Goal: Task Accomplishment & Management: Complete application form

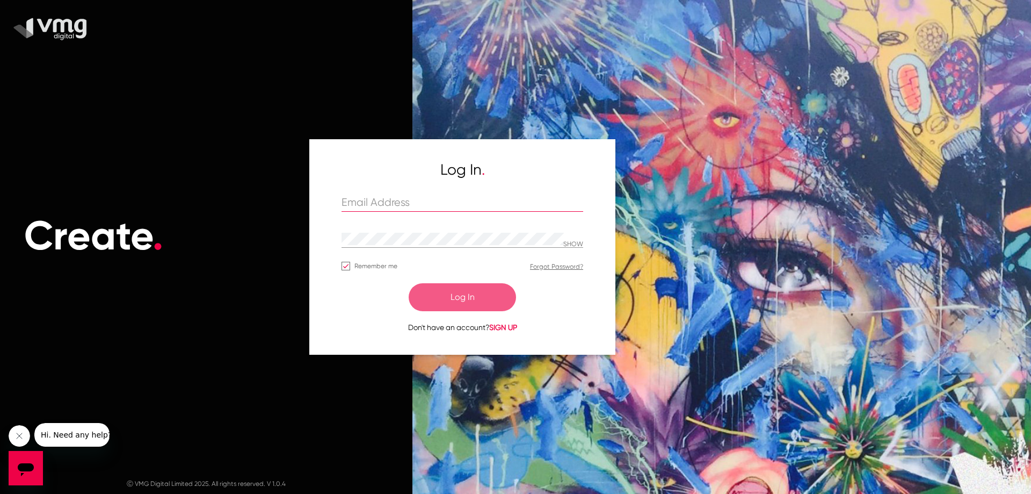
click at [400, 206] on input "text" at bounding box center [463, 203] width 242 height 12
click at [452, 208] on input "text" at bounding box center [463, 203] width 242 height 12
paste input "varsha@redpepperdigital.net"
type input "varsha@redpepperdigital.net"
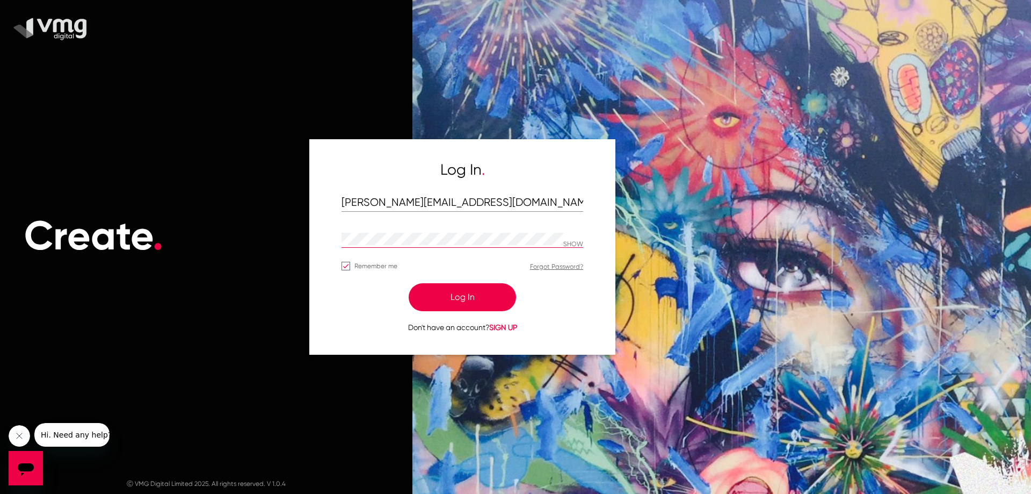
click at [579, 240] on div "SHOW" at bounding box center [463, 239] width 242 height 17
click at [572, 247] on p "SHOW" at bounding box center [573, 245] width 20 height 8
click at [572, 247] on p "HIDE" at bounding box center [576, 245] width 14 height 8
click at [572, 247] on p "SHOW" at bounding box center [573, 245] width 20 height 8
click at [377, 317] on div "Don't have an account? SIGN UP" at bounding box center [463, 322] width 242 height 22
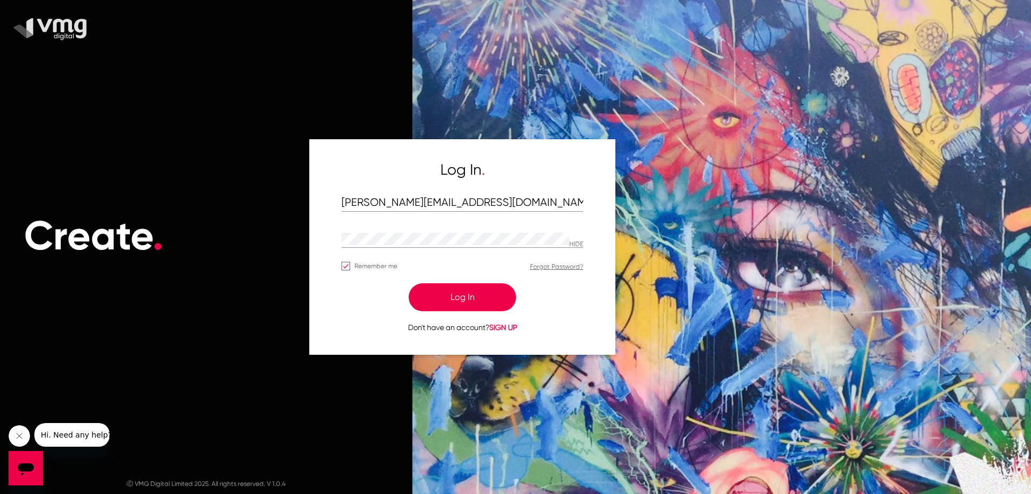
click at [436, 300] on button "Log In" at bounding box center [462, 297] width 107 height 28
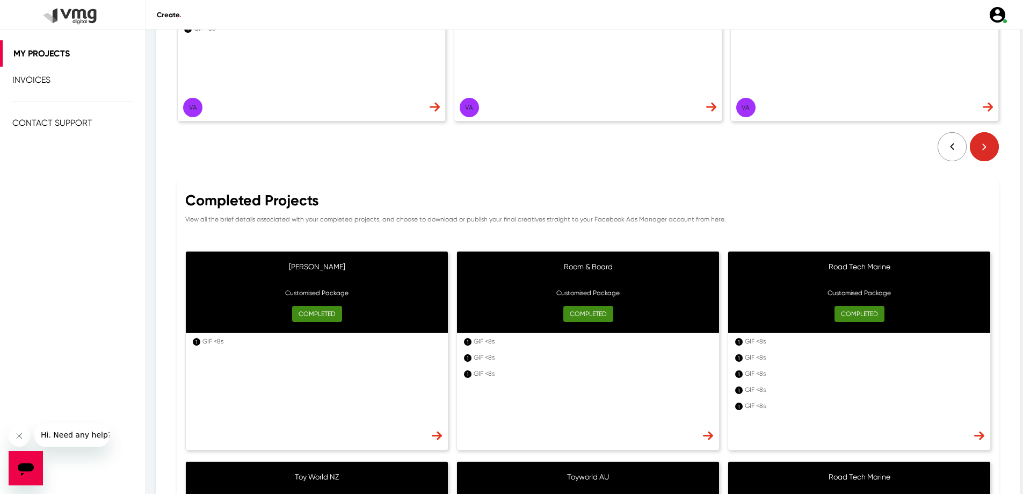
scroll to position [537, 0]
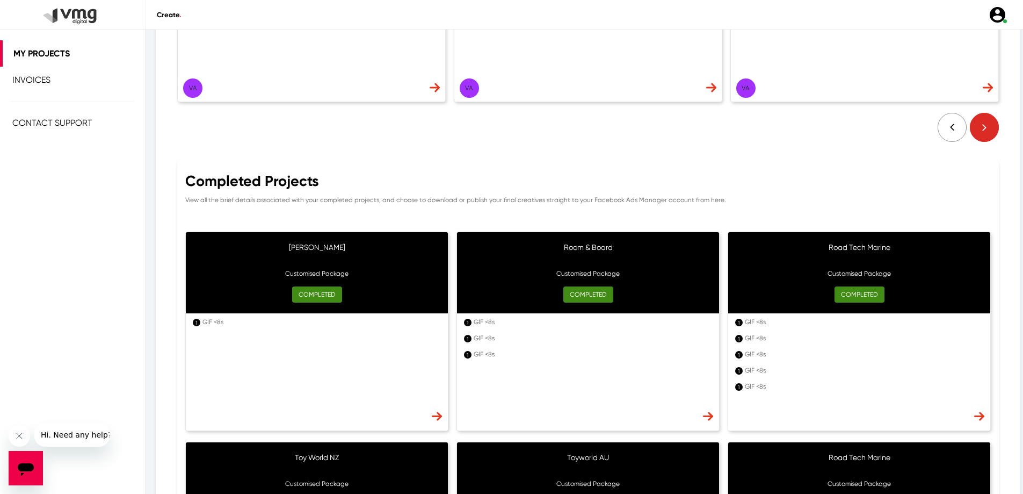
click at [437, 417] on img at bounding box center [437, 415] width 10 height 9
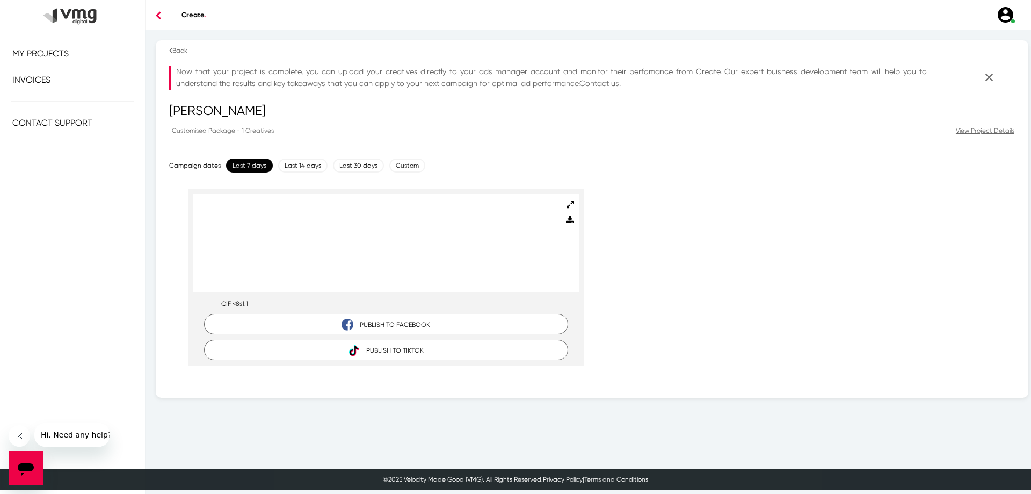
click at [171, 49] on icon at bounding box center [170, 51] width 3 height 10
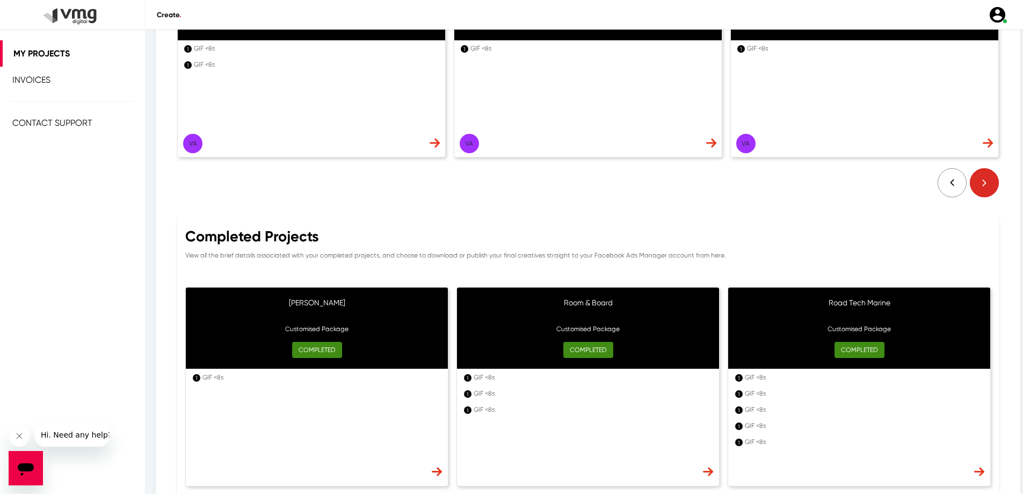
scroll to position [481, 0]
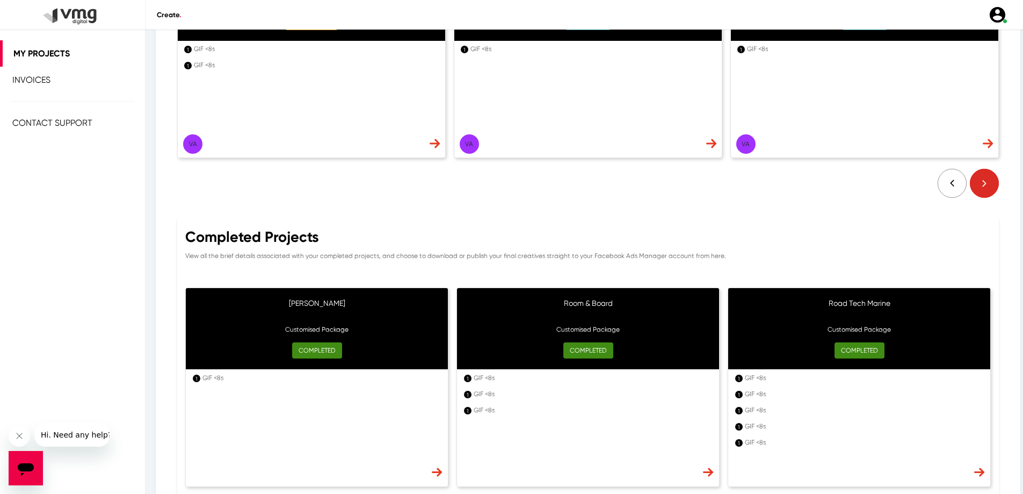
click at [435, 471] on img at bounding box center [437, 471] width 10 height 9
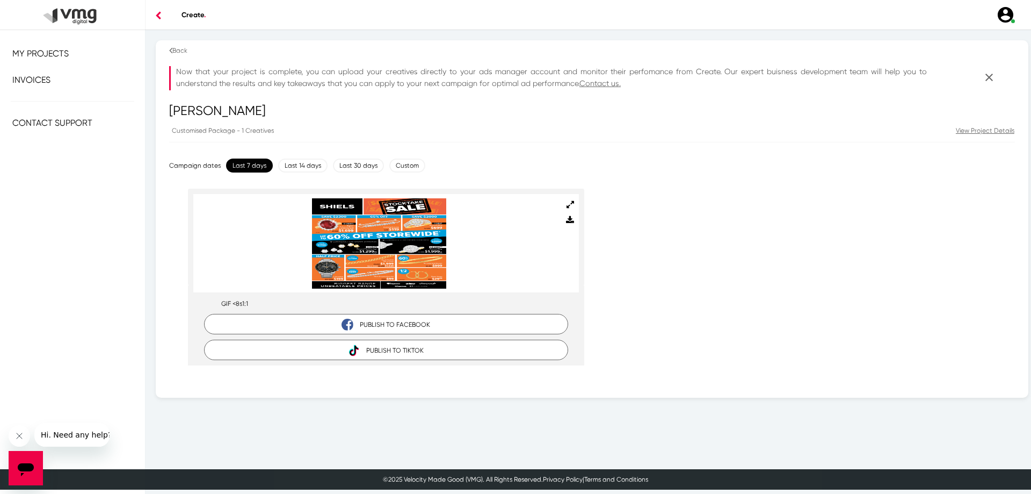
click at [972, 134] on p "View Project Details" at bounding box center [985, 131] width 59 height 10
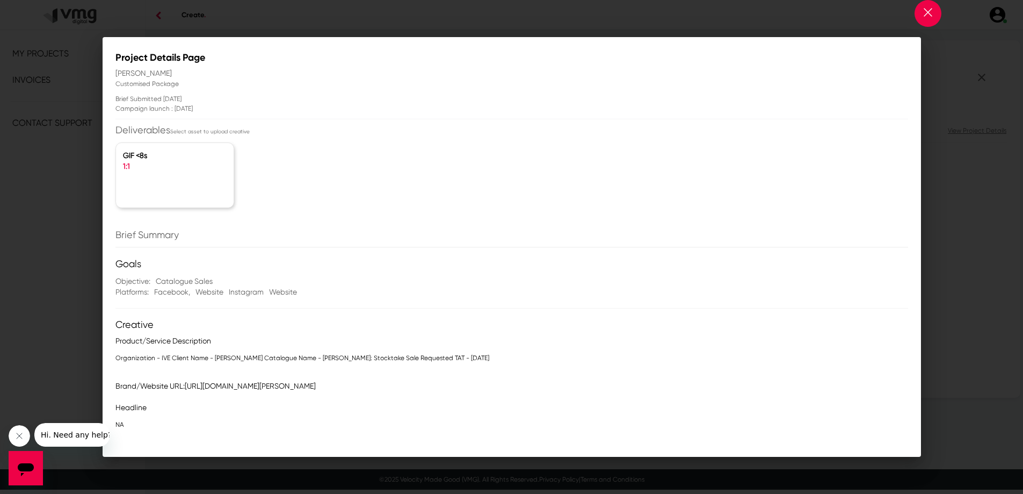
click at [137, 355] on p "Organization - IVE Client Name - Shiels Catalogue Name - Shiels: Stocktake Sale…" at bounding box center [511, 357] width 793 height 11
drag, startPoint x: 137, startPoint y: 355, endPoint x: 435, endPoint y: 357, distance: 298.1
click at [435, 357] on p "Organization - IVE Client Name - Shiels Catalogue Name - Shiels: Stocktake Sale…" at bounding box center [511, 357] width 793 height 11
copy p "Organization - IVE Client Name - Shiels Catalogue Name - Shiels: Stocktake Sale…"
click at [929, 16] on img at bounding box center [928, 12] width 9 height 9
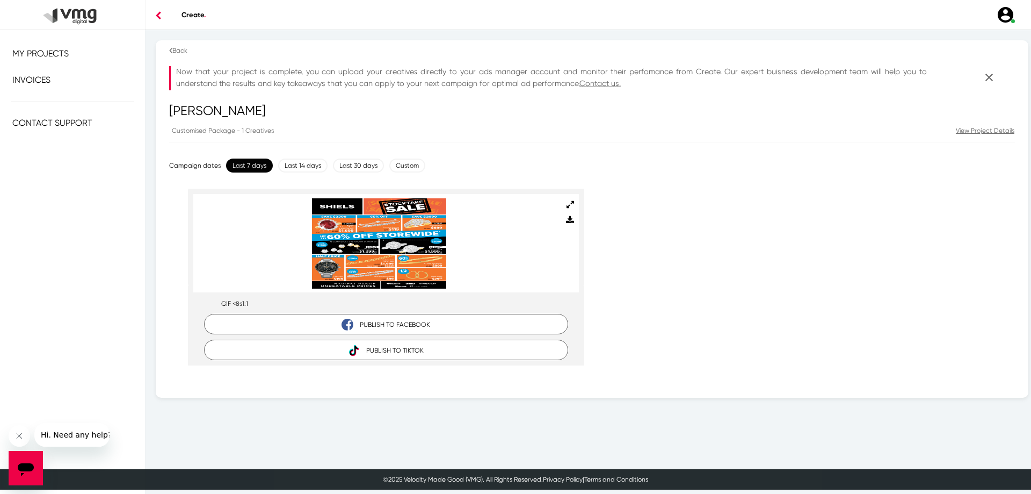
click at [176, 46] on div "Back" at bounding box center [592, 51] width 846 height 10
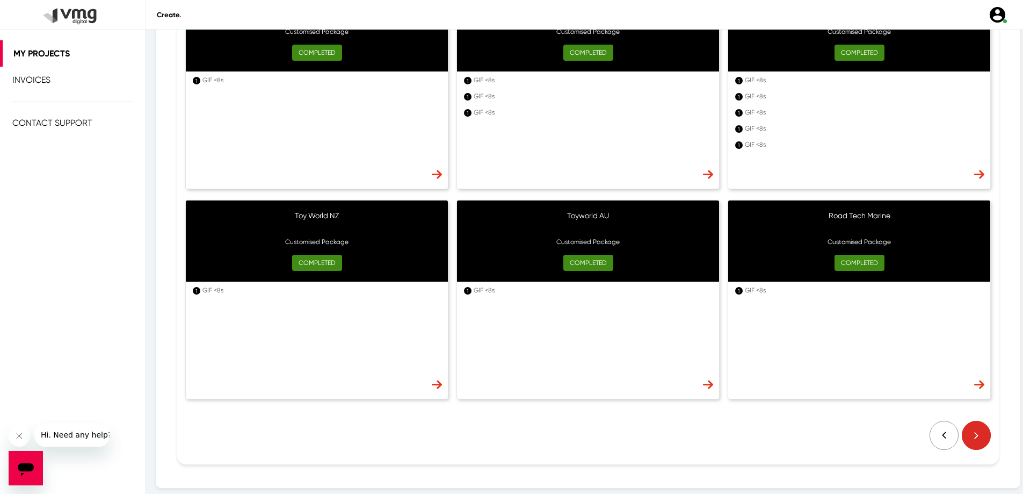
scroll to position [804, 0]
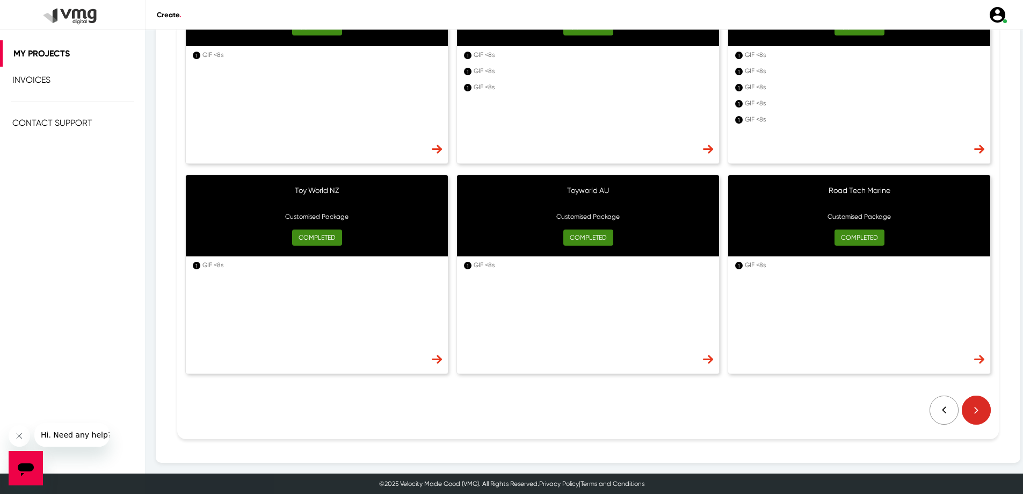
click at [966, 405] on img at bounding box center [975, 409] width 32 height 29
click at [970, 409] on img at bounding box center [975, 409] width 32 height 29
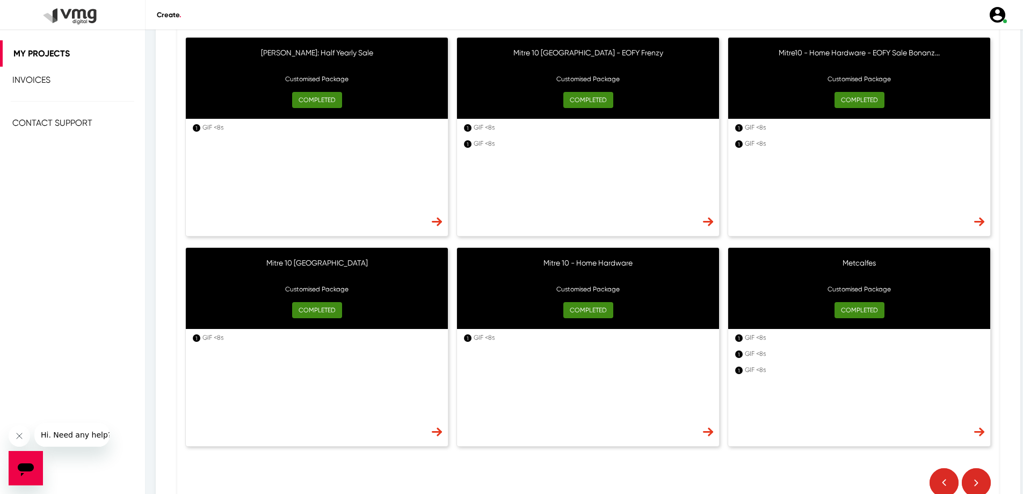
scroll to position [750, 0]
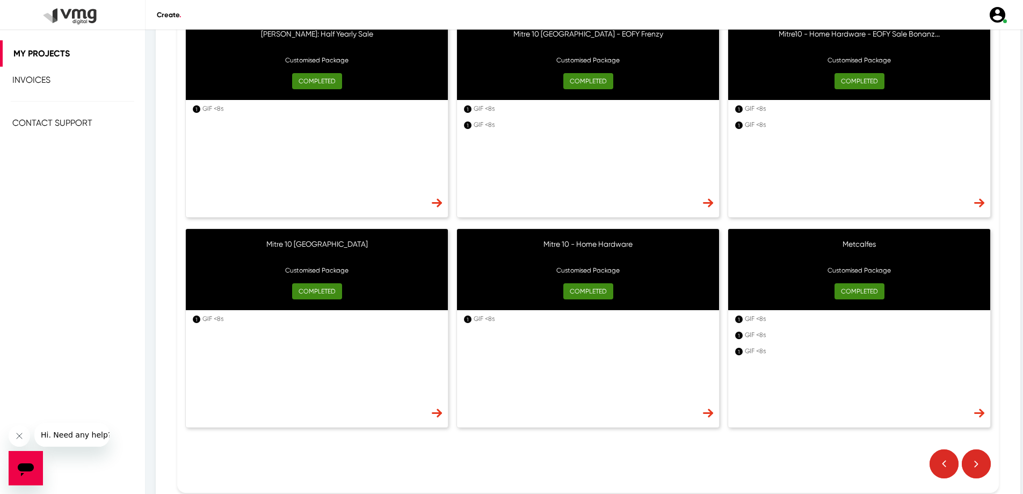
click at [968, 468] on img at bounding box center [975, 463] width 32 height 29
click at [983, 463] on section "Completed Projects View all the brief details associated with your completed pr…" at bounding box center [588, 218] width 822 height 550
click at [969, 460] on img at bounding box center [975, 463] width 32 height 29
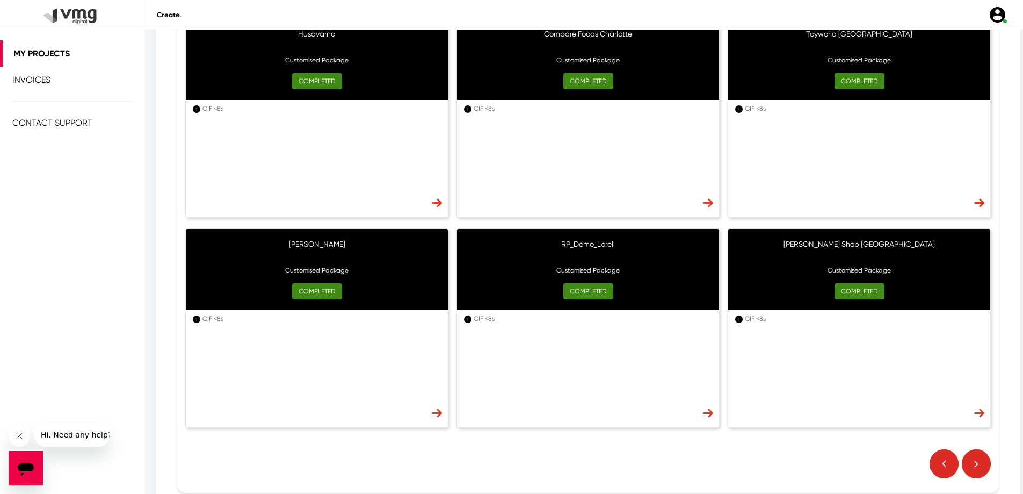
click at [969, 460] on img at bounding box center [975, 463] width 32 height 29
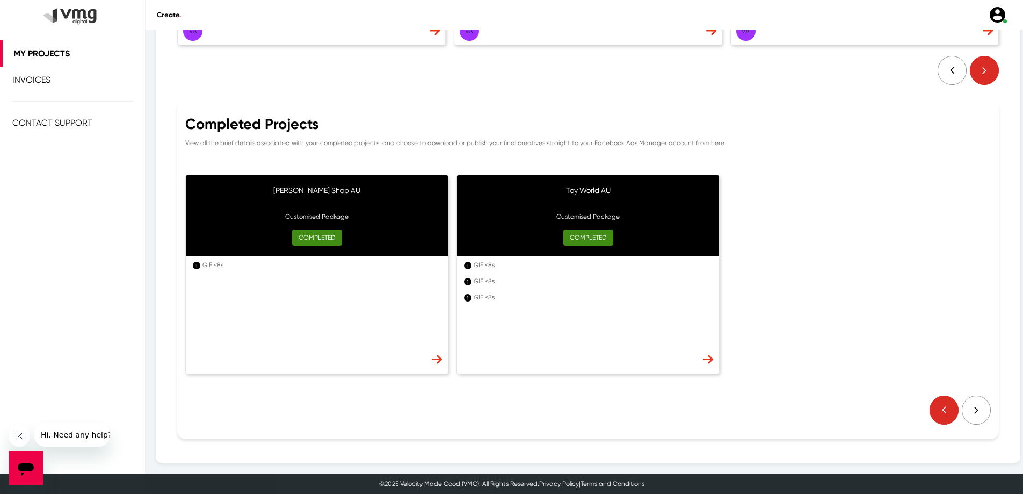
click at [934, 414] on img at bounding box center [944, 409] width 29 height 29
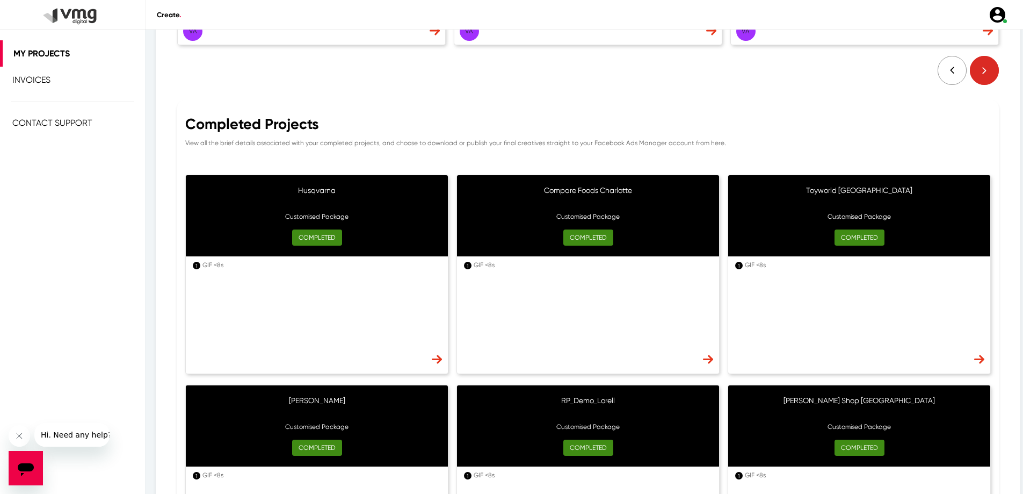
scroll to position [750, 0]
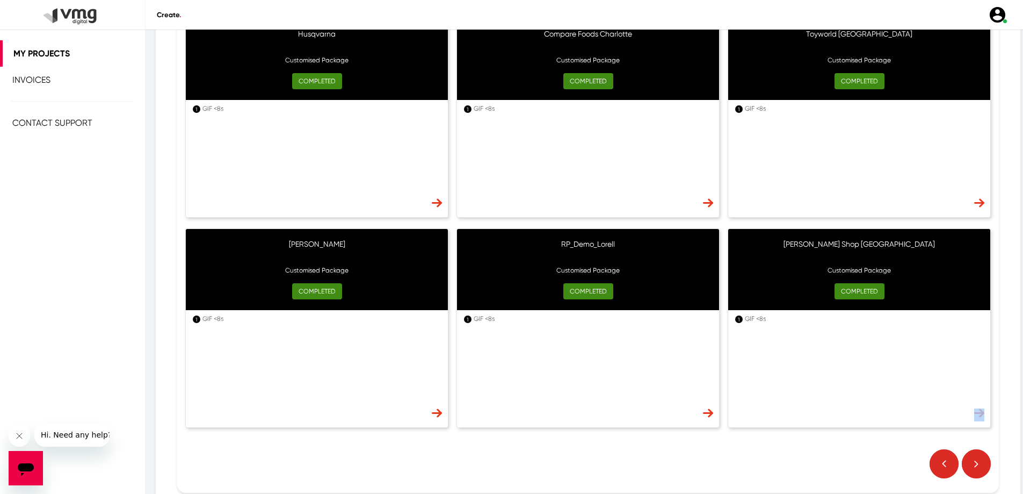
click at [934, 414] on div "1 GIF <8s" at bounding box center [859, 368] width 262 height 117
click at [942, 459] on img at bounding box center [944, 463] width 29 height 29
click at [941, 459] on img at bounding box center [944, 463] width 29 height 29
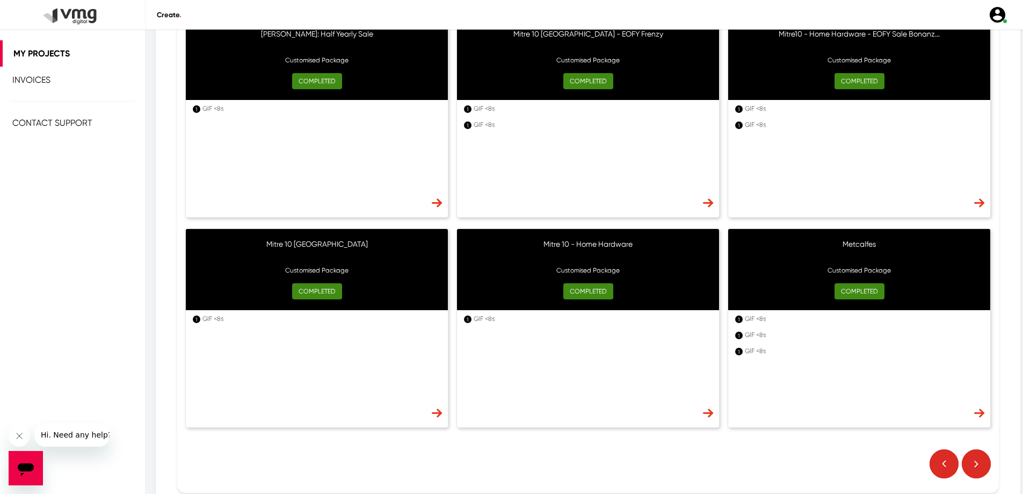
click at [941, 459] on img at bounding box center [944, 463] width 29 height 29
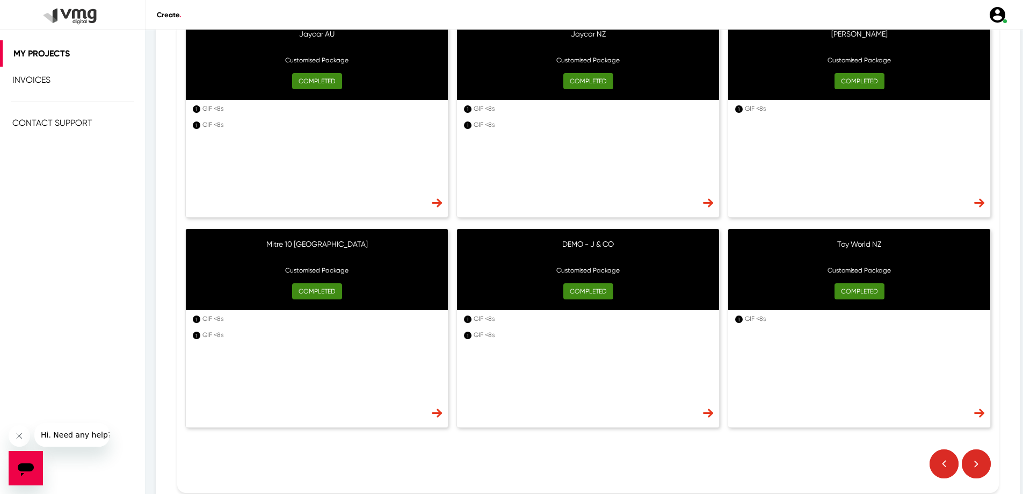
click at [941, 459] on img at bounding box center [944, 463] width 29 height 29
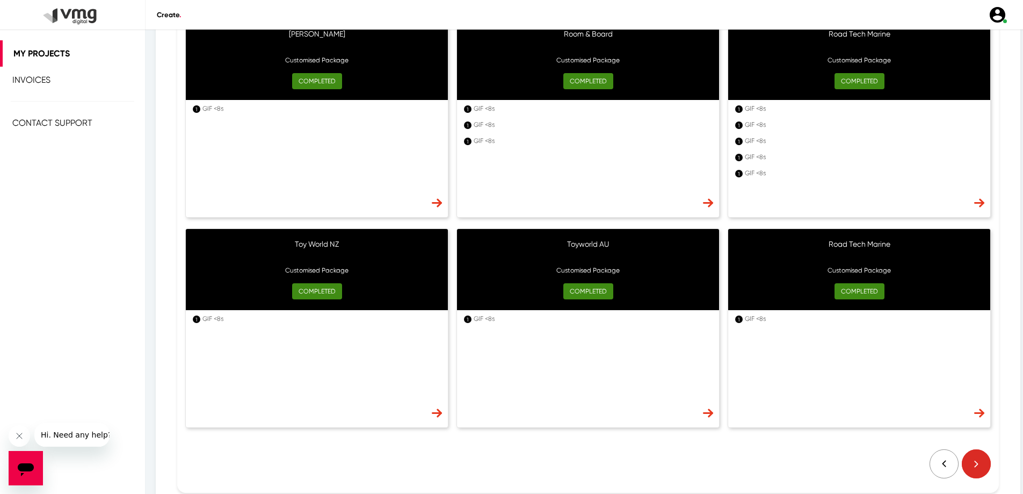
click at [941, 459] on img at bounding box center [944, 463] width 29 height 29
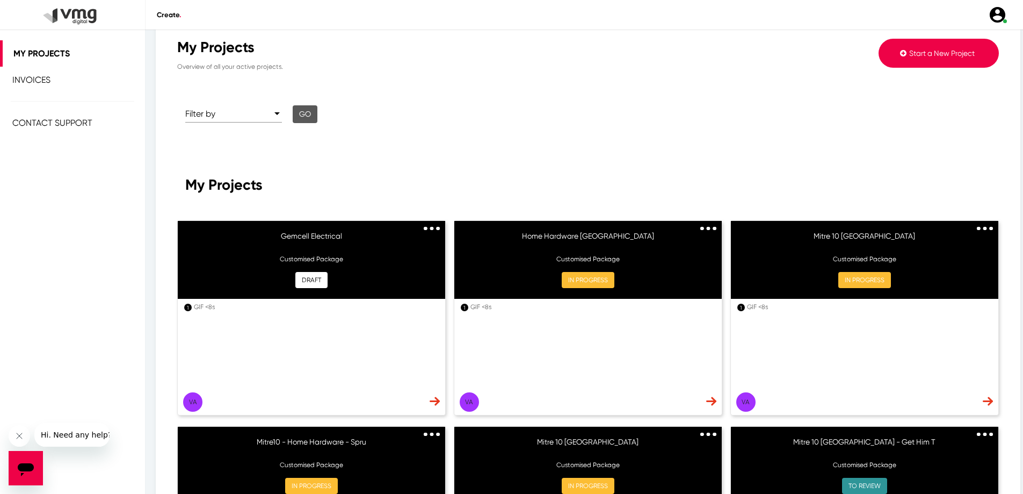
scroll to position [0, 0]
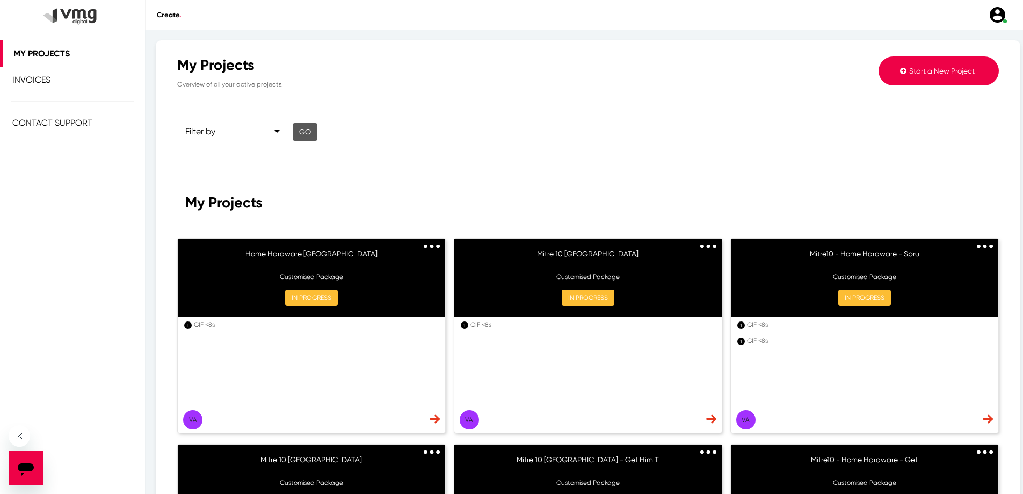
click at [906, 66] on button "Start a New Project" at bounding box center [939, 70] width 120 height 29
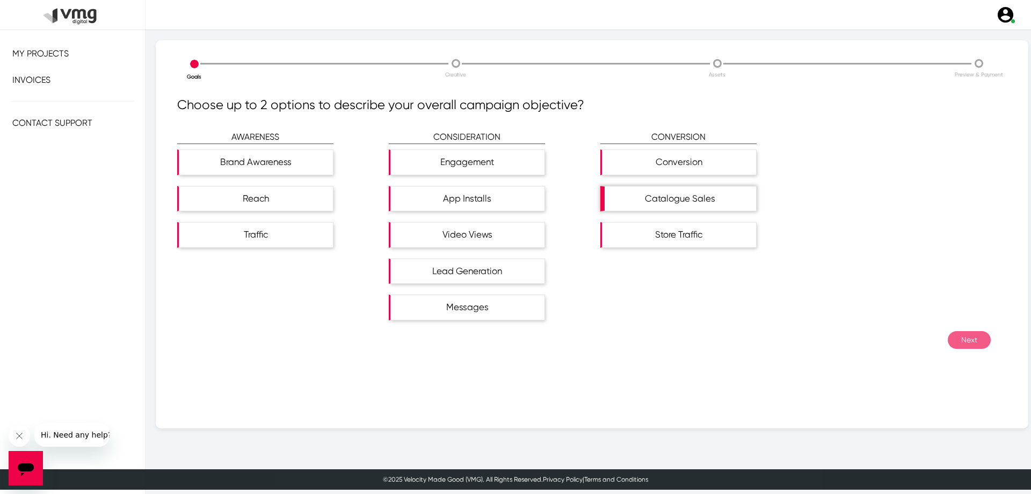
click at [684, 204] on div "Catalogue Sales" at bounding box center [680, 198] width 151 height 25
click at [960, 341] on button "Next" at bounding box center [969, 340] width 43 height 18
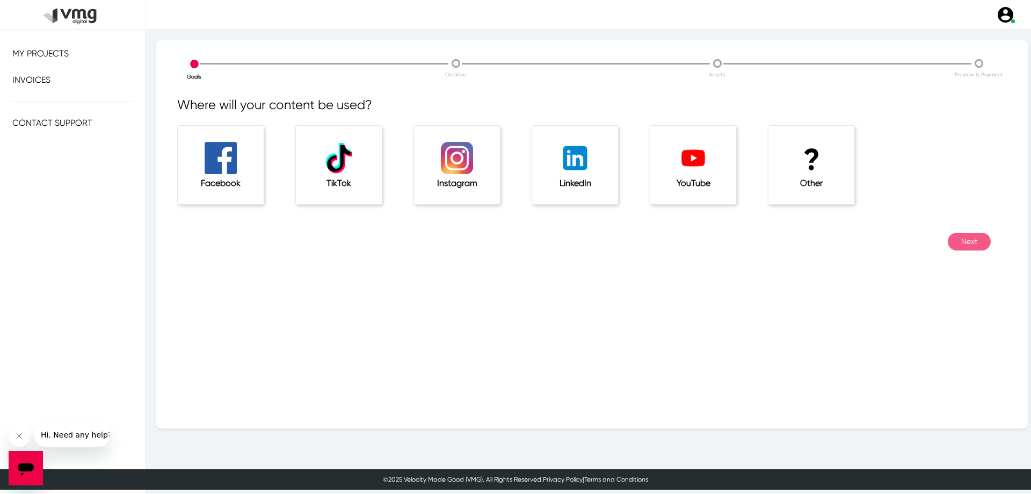
click at [781, 185] on div "? Other" at bounding box center [812, 165] width 86 height 78
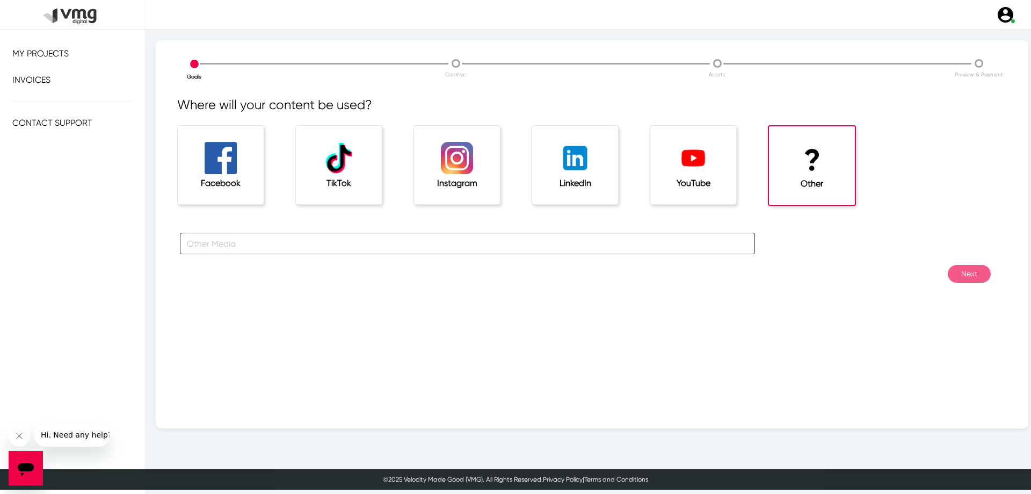
click at [559, 243] on input "text" at bounding box center [467, 243] width 575 height 21
type input "website"
click at [966, 271] on button "Next" at bounding box center [969, 274] width 43 height 18
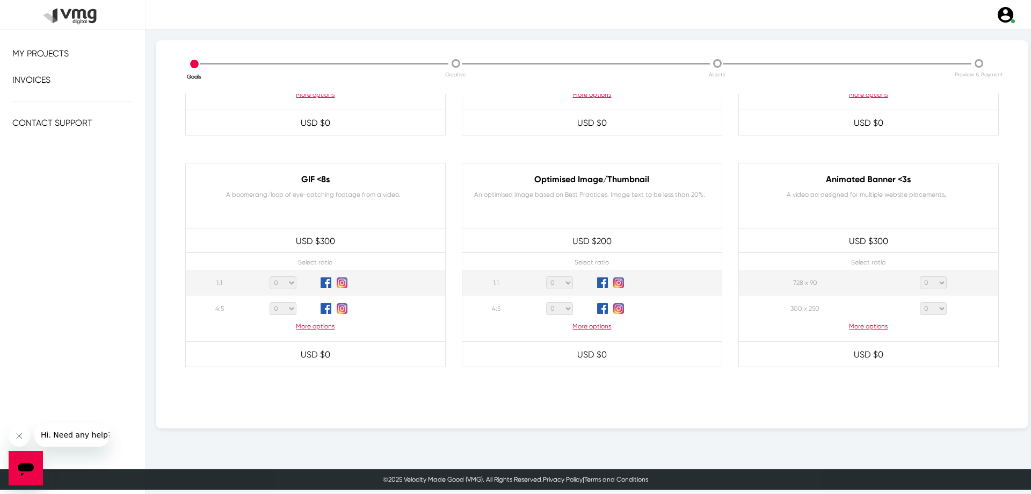
scroll to position [483, 0]
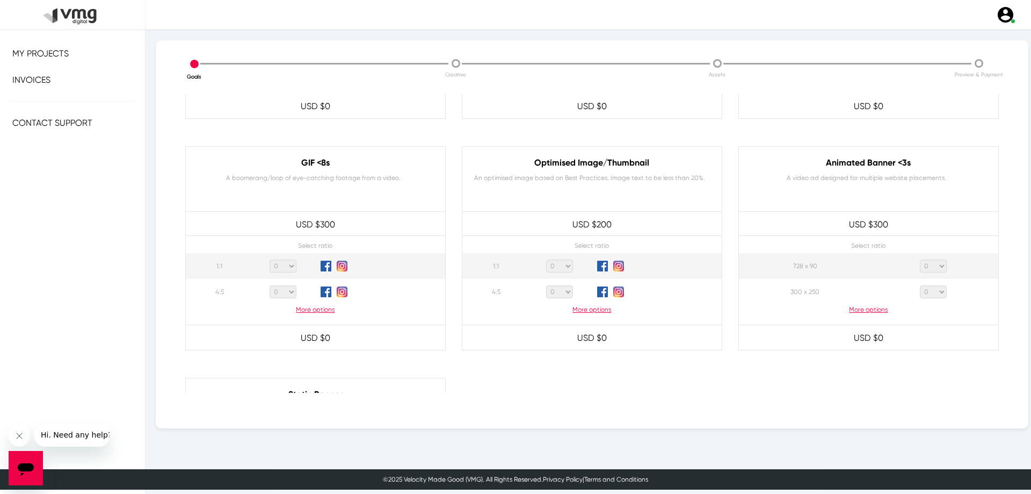
click at [282, 261] on select "0 1 2 3 4 5 6 7 8 9 10 11 12 13 14 15 16 17 18 19 20" at bounding box center [283, 265] width 27 height 13
select select "1"
click at [270, 259] on select "0 1 2 3 4 5 6 7 8 9 10 11 12 13 14 15 16 17 18 19 20" at bounding box center [283, 265] width 27 height 13
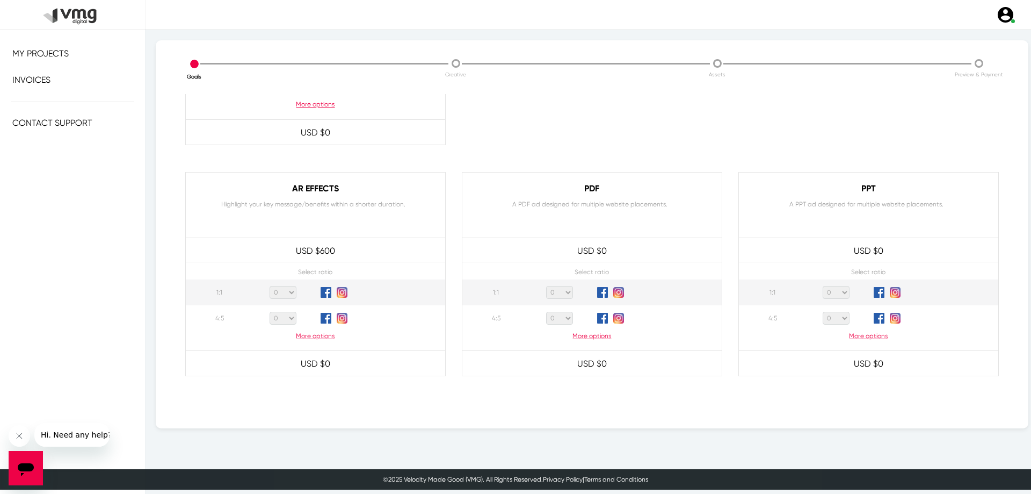
scroll to position [964, 0]
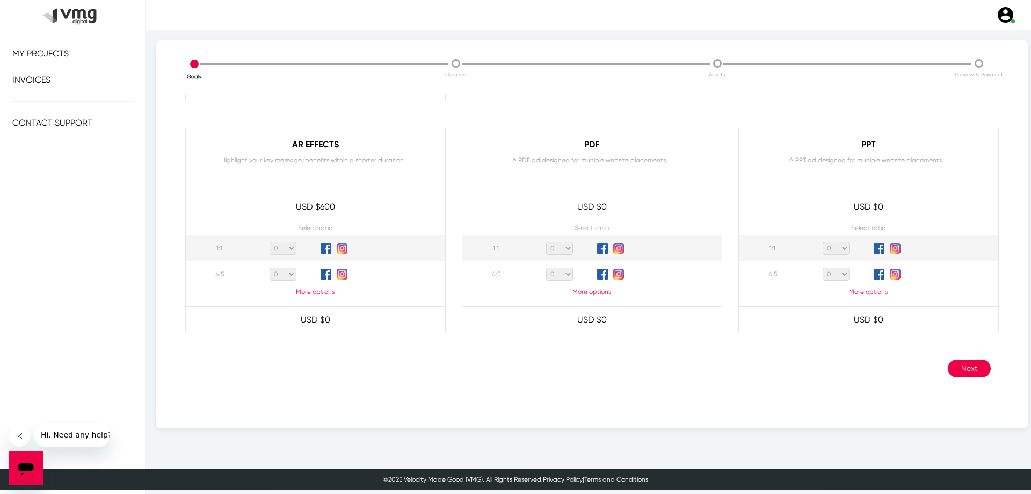
click at [965, 370] on button "Next" at bounding box center [969, 368] width 43 height 18
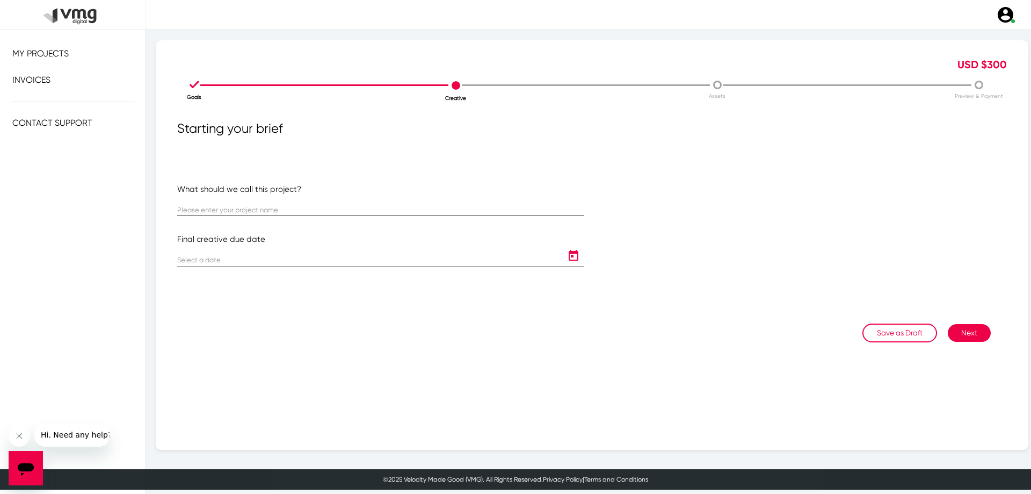
click at [254, 214] on input "text" at bounding box center [380, 210] width 407 height 8
type input "Gemcell Electrical"
click at [569, 257] on icon "Open calendar" at bounding box center [574, 255] width 10 height 11
click at [252, 388] on div "17" at bounding box center [256, 389] width 19 height 19
click at [237, 430] on div "30" at bounding box center [235, 432] width 19 height 19
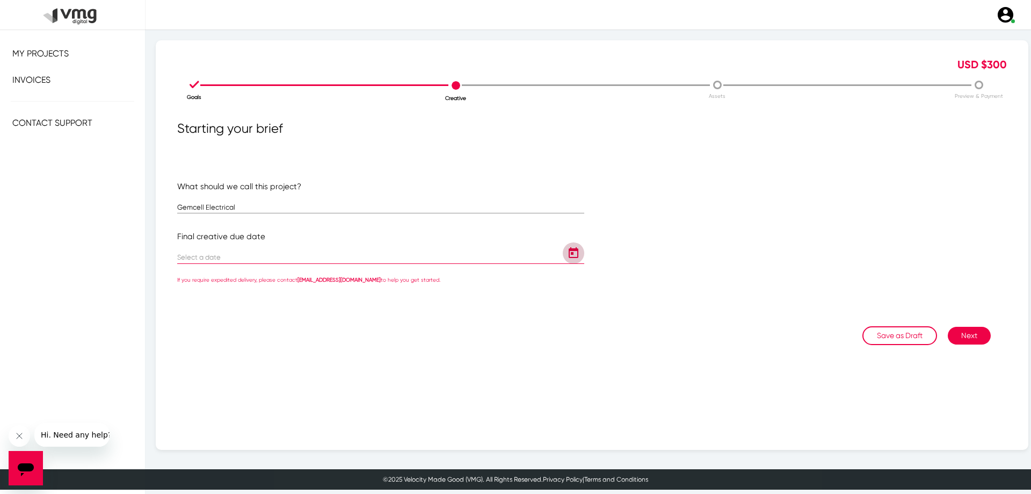
click at [572, 254] on icon "Open calendar" at bounding box center [573, 253] width 17 height 13
click at [323, 283] on button "Next month" at bounding box center [322, 286] width 21 height 21
click at [258, 331] on div "1" at bounding box center [256, 332] width 19 height 19
type input "[DATE]"
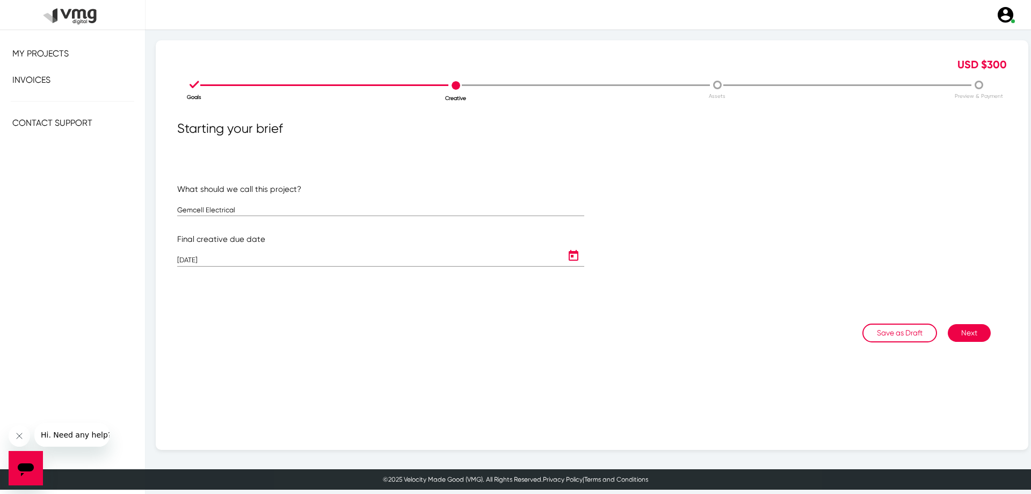
click at [399, 331] on div "Save as Draft Next" at bounding box center [584, 355] width 830 height 64
click at [275, 214] on input "Gemcell Electrical" at bounding box center [380, 210] width 407 height 8
click at [969, 331] on button "Next" at bounding box center [969, 333] width 43 height 18
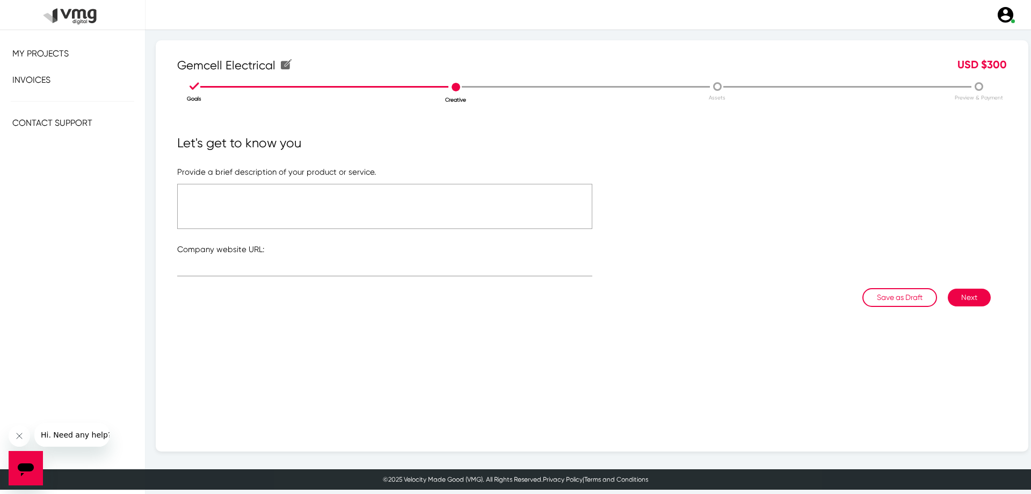
click at [367, 198] on textarea at bounding box center [384, 206] width 415 height 45
paste textarea "Organization - IVE Client Name - Shiels Catalogue Name - Shiels: Stocktake Sale…"
click at [241, 187] on textarea "Organization - IVE Client Name - Shiels Catalogue Name - Shiels: Stocktake Sale…" at bounding box center [384, 206] width 415 height 45
click at [247, 223] on textarea "Organization - IVE Client Name - Shiels Catalogue Name - Shiels: Stocktake Sale…" at bounding box center [384, 206] width 415 height 45
click at [256, 218] on textarea "Organization - IVE Client Name - Shiels Catalogue Name - Shiels: Stocktake Sale…" at bounding box center [384, 206] width 415 height 45
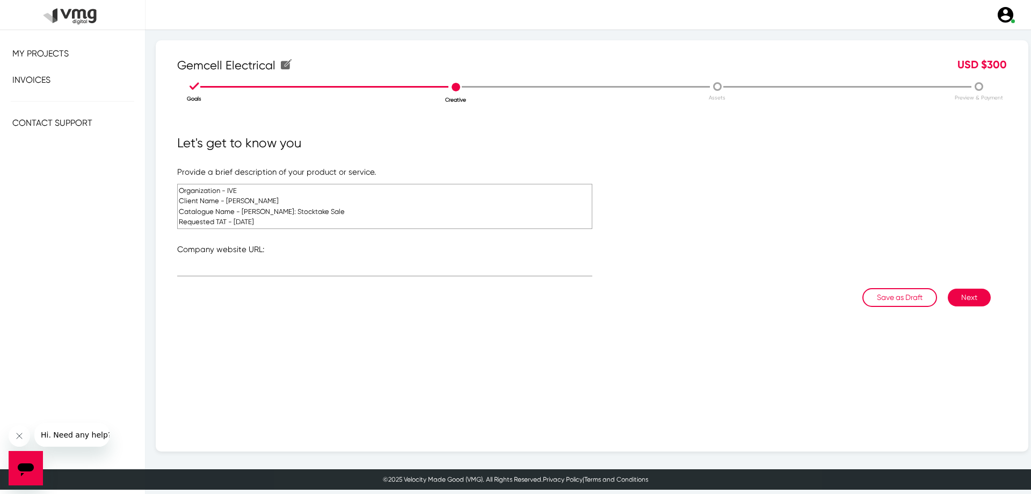
click at [256, 220] on textarea "Organization - IVE Client Name - Shiels Catalogue Name - Shiels: Stocktake Sale…" at bounding box center [384, 206] width 415 height 45
click at [251, 210] on textarea "Organization - IVE Client Name - Shiels Catalogue Name - Shiels: Stocktake Sale…" at bounding box center [384, 206] width 415 height 45
drag, startPoint x: 251, startPoint y: 210, endPoint x: 296, endPoint y: 211, distance: 44.6
click at [296, 211] on textarea "Organization - IVE Client Name - Shiels Catalogue Name - Shiels: Stocktake Sale…" at bounding box center [384, 206] width 415 height 45
paste textarea "Electrical Gems Issue 189"
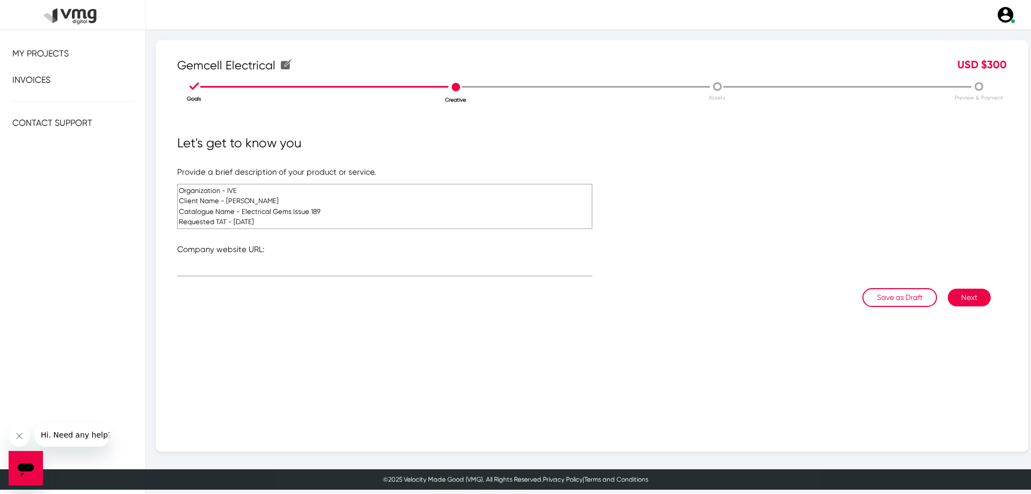
click at [265, 205] on textarea "Organization - IVE Client Name - Shiels Catalogue Name - Electrical Gems Issue …" at bounding box center [384, 206] width 415 height 45
click at [240, 200] on textarea "Organization - IVE Client Name - Shiels Catalogue Name - Electrical Gems Issue …" at bounding box center [384, 206] width 415 height 45
click at [255, 192] on textarea "Organization - IVE Client Name - Gemcell Electrical Catalogue Name - Electrical…" at bounding box center [384, 206] width 415 height 45
type textarea "Organization - IVE Client Name - Gemcell Electrical Catalogue Name - Electrical…"
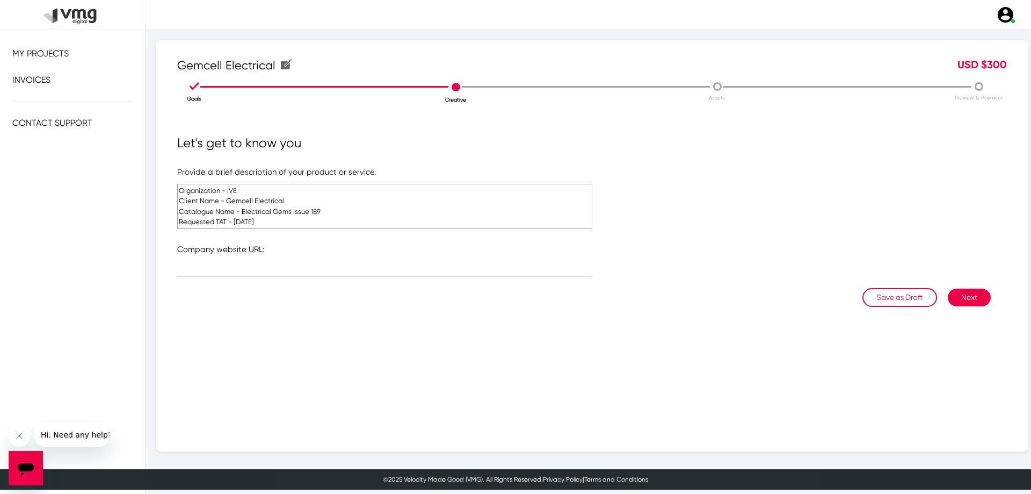
click at [314, 268] on input "text" at bounding box center [384, 270] width 415 height 8
click at [379, 271] on input "text" at bounding box center [384, 270] width 415 height 8
click at [351, 265] on div at bounding box center [384, 265] width 415 height 21
click at [345, 272] on input "text" at bounding box center [384, 270] width 415 height 8
paste input "[URL][DOMAIN_NAME]"
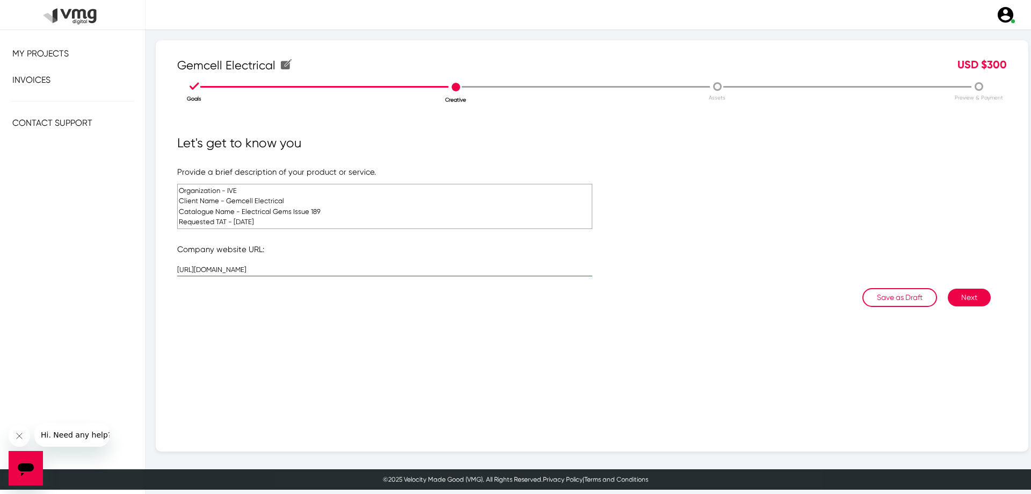
type input "[URL][DOMAIN_NAME]"
click at [964, 297] on button "Next" at bounding box center [969, 297] width 43 height 18
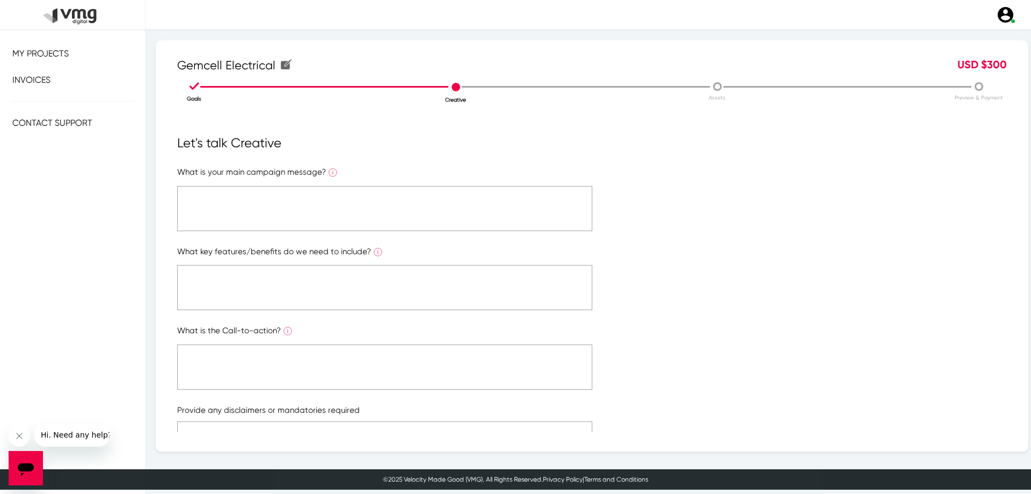
click at [278, 201] on textarea at bounding box center [384, 208] width 415 height 45
click at [209, 201] on textarea "NA" at bounding box center [384, 208] width 415 height 45
type textarea "NA"
click at [286, 288] on textarea at bounding box center [384, 287] width 415 height 45
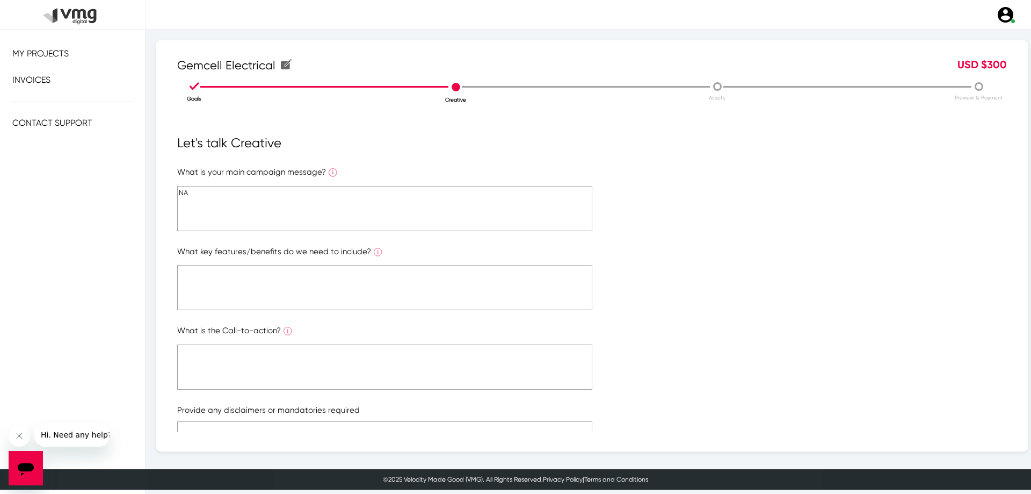
paste textarea "NA"
type textarea "NA"
click at [297, 353] on textarea at bounding box center [384, 366] width 415 height 45
paste textarea "NA"
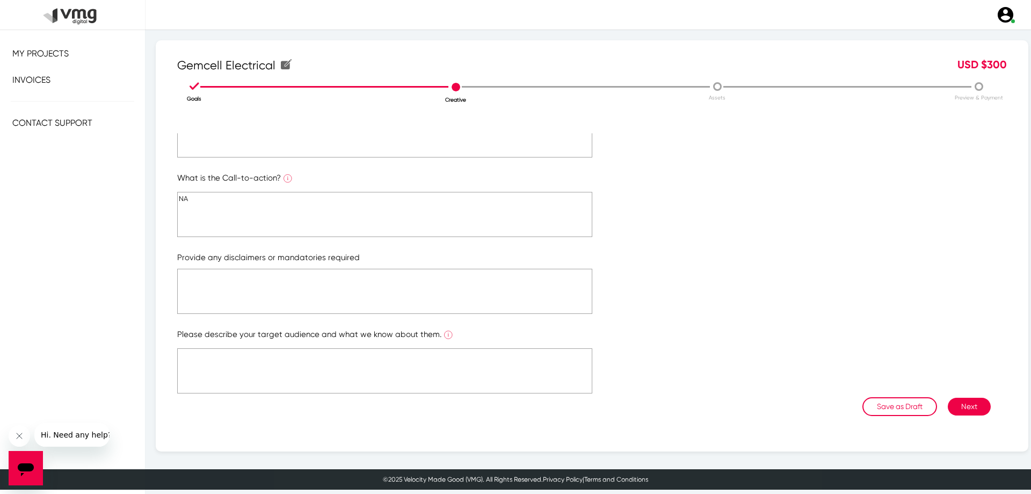
type textarea "NA"
click at [299, 285] on textarea at bounding box center [384, 291] width 415 height 45
paste textarea "NA"
type textarea "NA"
click at [291, 358] on textarea at bounding box center [384, 370] width 415 height 45
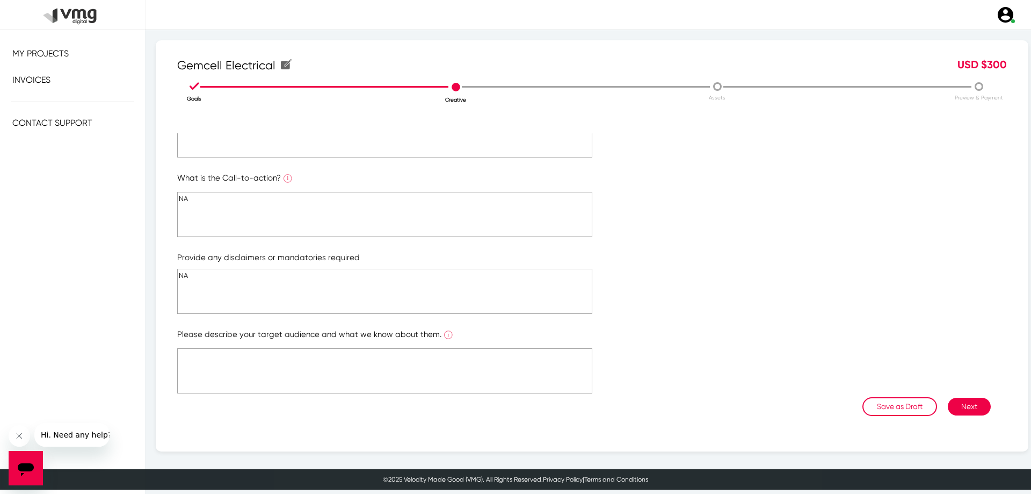
paste textarea "NA"
type textarea "NA"
click at [967, 406] on button "Next" at bounding box center [969, 407] width 43 height 18
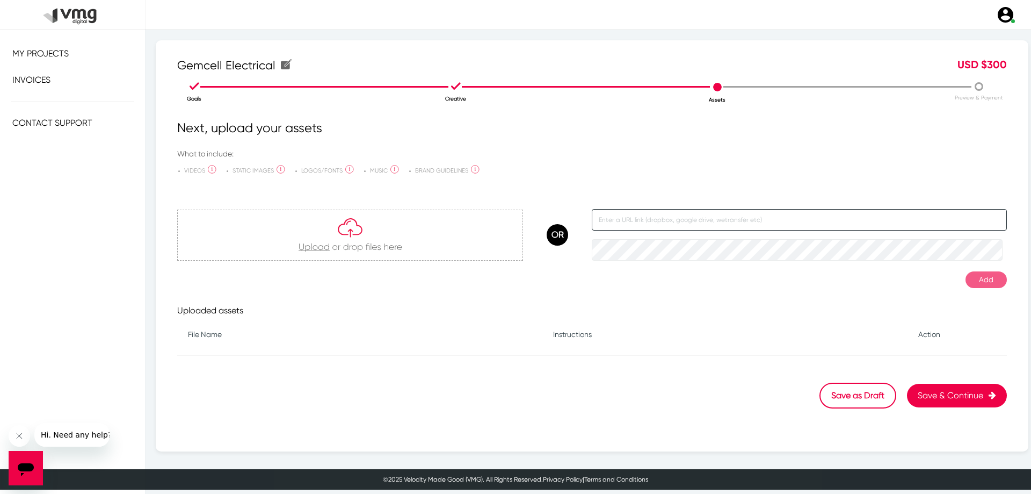
click at [670, 226] on input "text" at bounding box center [799, 219] width 415 height 21
paste input "[URL][DOMAIN_NAME]"
type input "[URL][DOMAIN_NAME]"
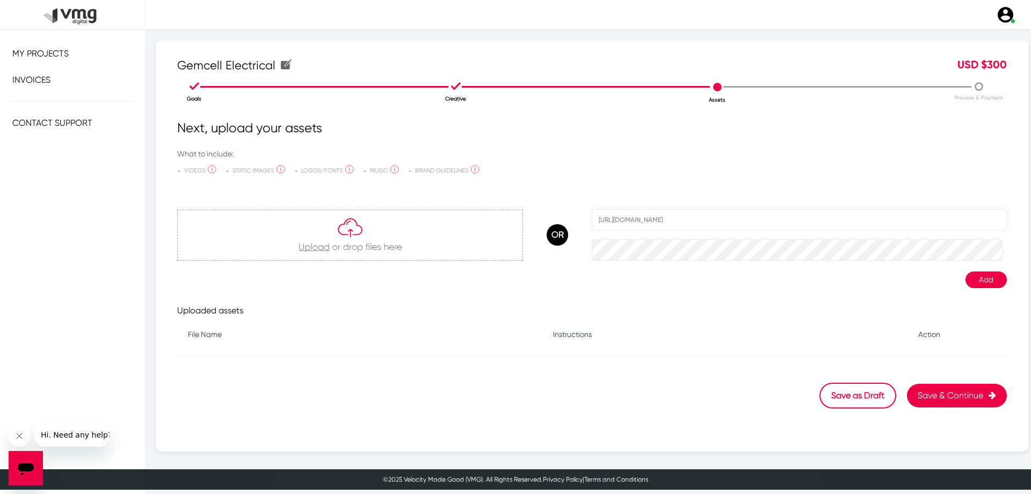
click at [983, 283] on button "Add" at bounding box center [986, 279] width 41 height 17
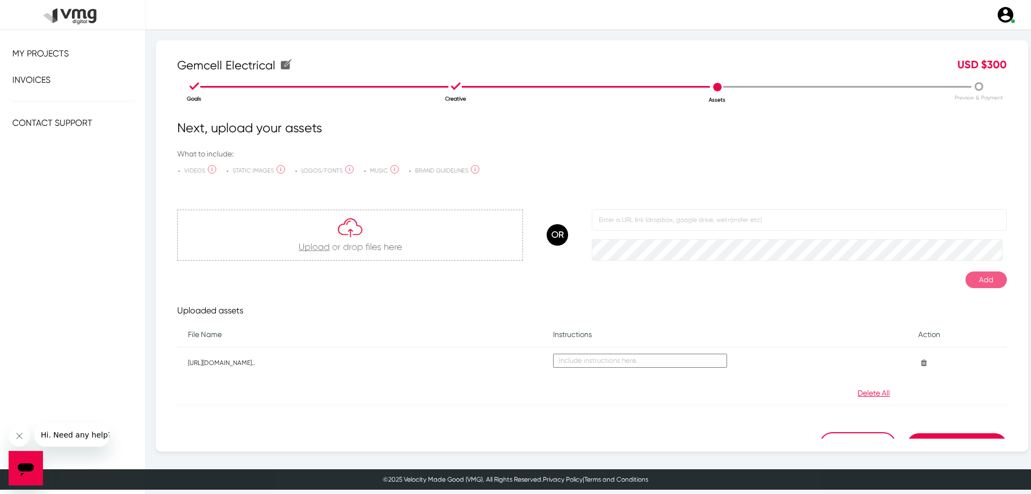
scroll to position [19, 0]
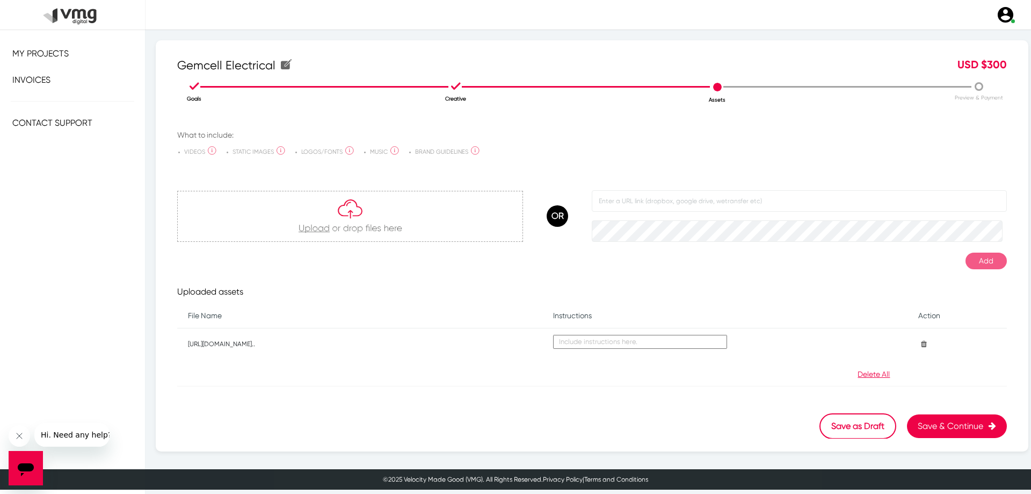
click at [946, 429] on button "Save & Continue" at bounding box center [957, 426] width 100 height 24
click at [848, 422] on button "Save as Draft" at bounding box center [858, 426] width 77 height 26
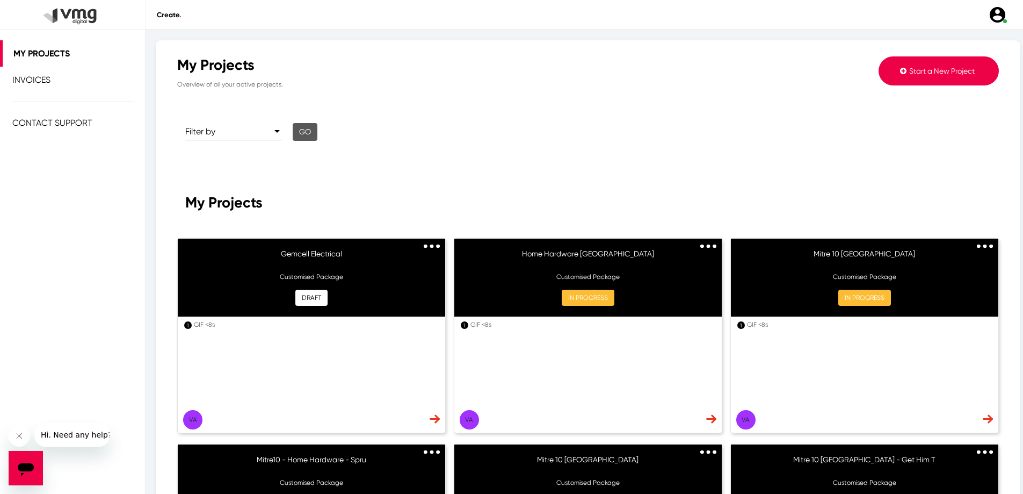
click at [430, 418] on img at bounding box center [435, 418] width 10 height 9
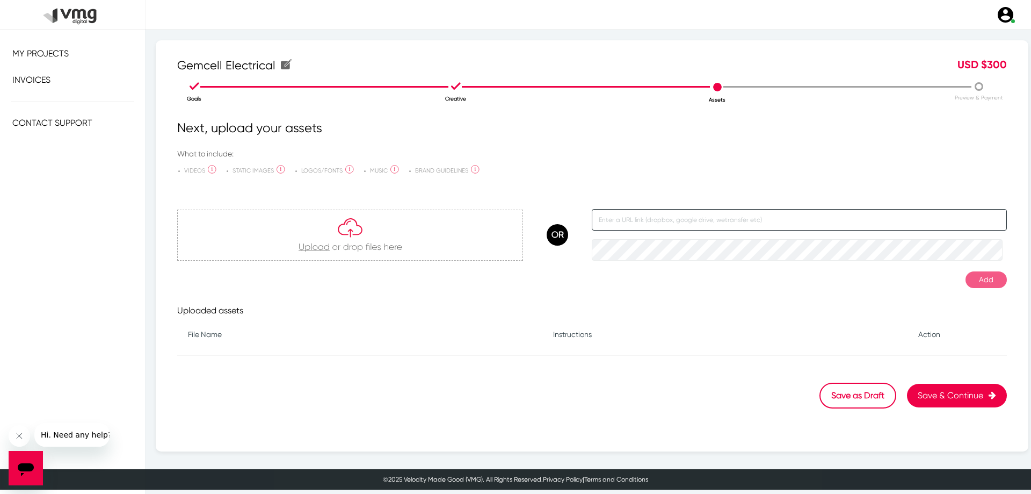
click at [709, 227] on input "text" at bounding box center [799, 219] width 415 height 21
paste input "[URL][DOMAIN_NAME]"
type input "[URL][DOMAIN_NAME]"
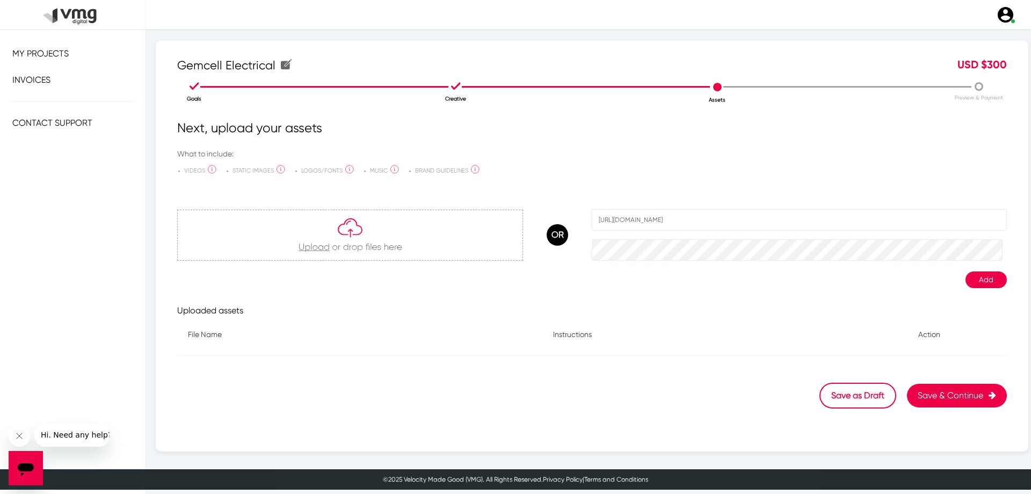
click at [933, 398] on button "Save & Continue" at bounding box center [957, 396] width 100 height 24
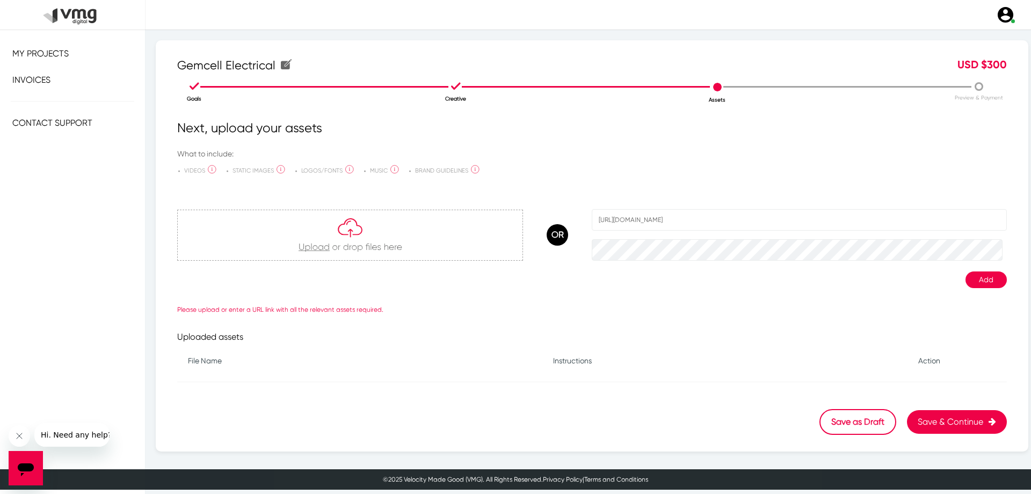
click at [982, 272] on button "Add" at bounding box center [986, 279] width 41 height 17
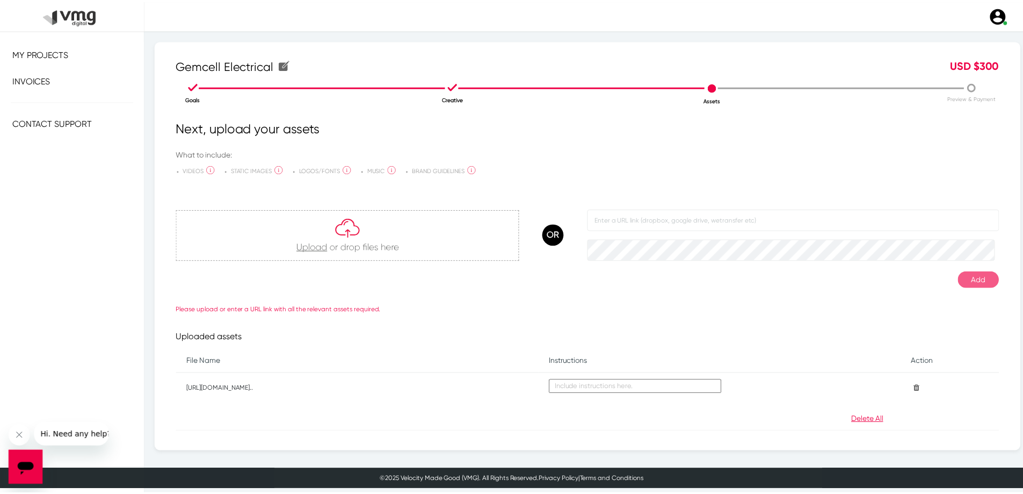
scroll to position [45, 0]
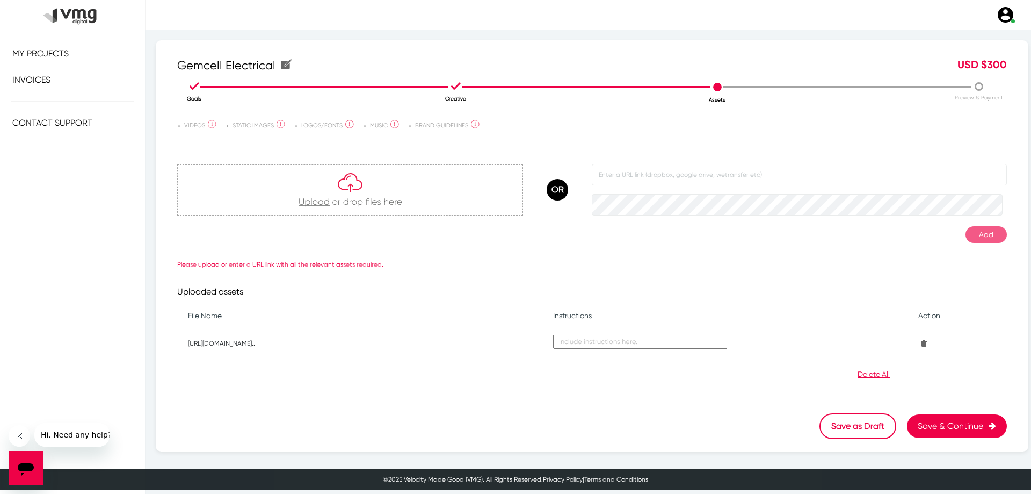
click at [952, 423] on button "Save & Continue" at bounding box center [957, 426] width 100 height 24
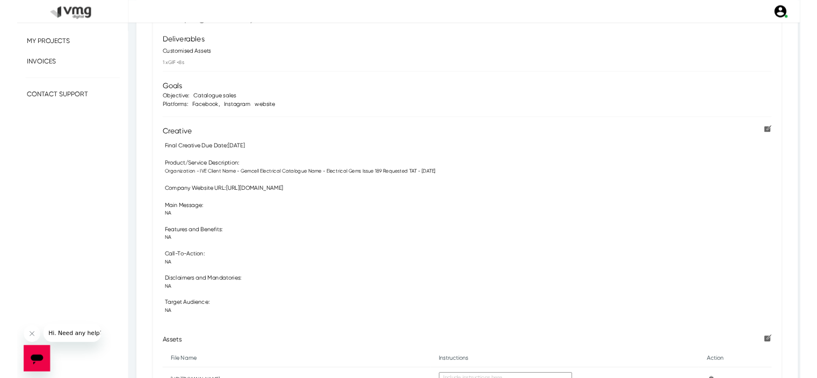
scroll to position [54, 0]
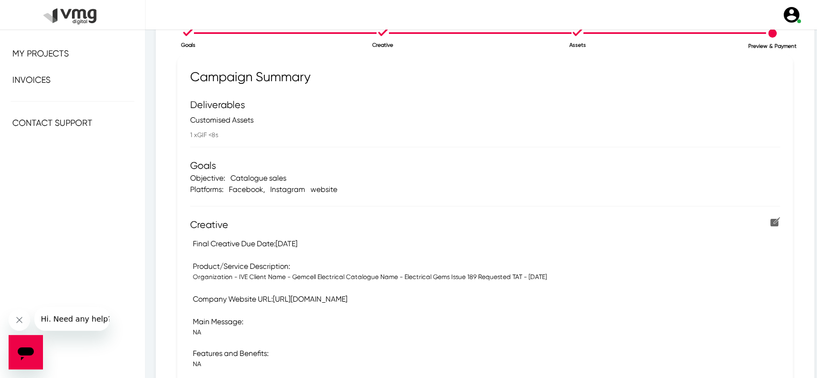
click at [770, 223] on img at bounding box center [775, 221] width 10 height 9
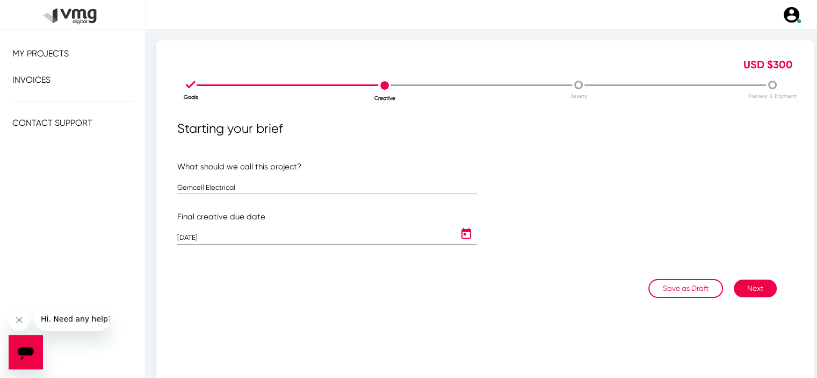
click at [734, 290] on button "Next" at bounding box center [755, 288] width 43 height 18
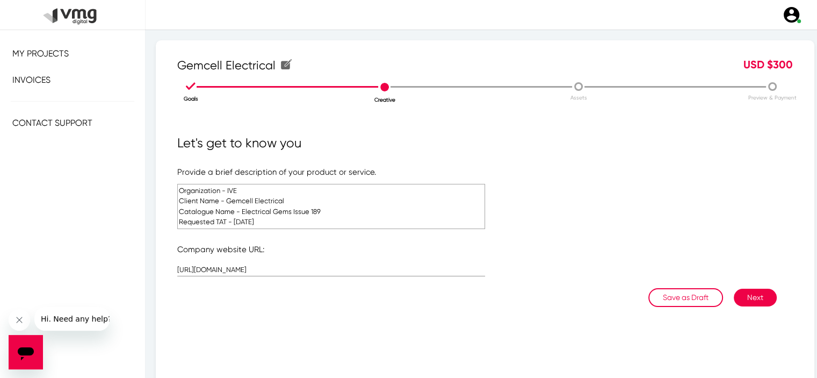
click at [242, 219] on textarea "Organization - IVE Client Name - Gemcell Electrical Catalogue Name - Electrical…" at bounding box center [331, 206] width 308 height 45
type textarea "Organization - IVE Client Name - Gemcell Electrical Catalogue Name - Electrical…"
click at [436, 361] on div "Let's get to know you Provide a brief description of your product or service. O…" at bounding box center [485, 247] width 616 height 228
click at [760, 295] on button "Next" at bounding box center [755, 297] width 43 height 18
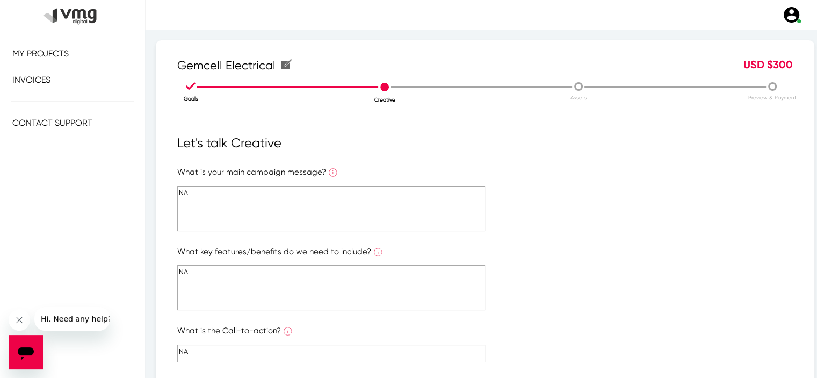
scroll to position [221, 0]
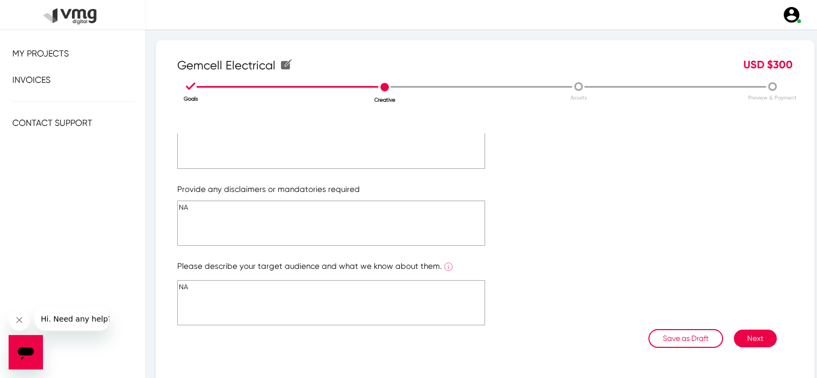
click at [757, 337] on button "Next" at bounding box center [755, 338] width 43 height 18
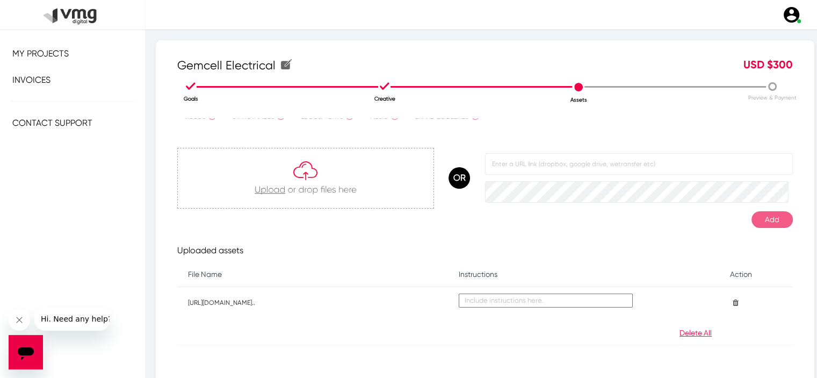
scroll to position [87, 0]
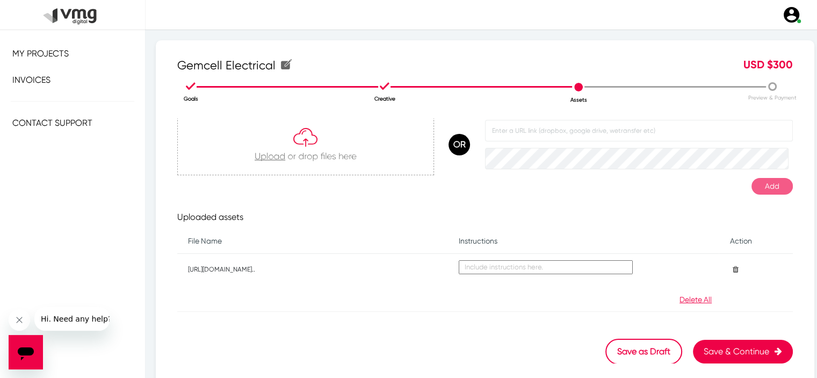
click at [758, 350] on button "Save & Continue" at bounding box center [743, 351] width 100 height 24
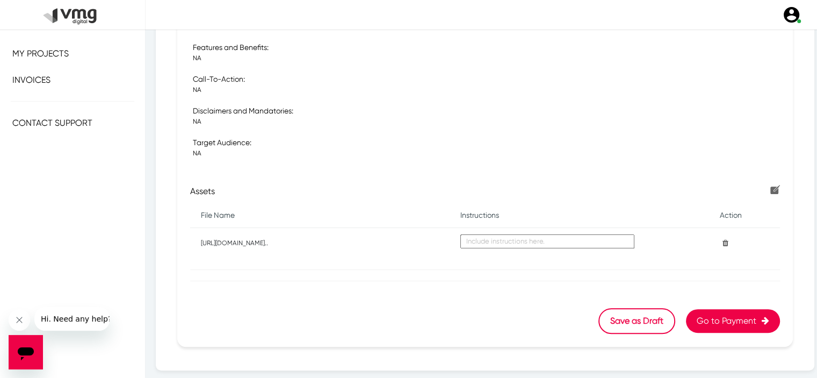
scroll to position [376, 0]
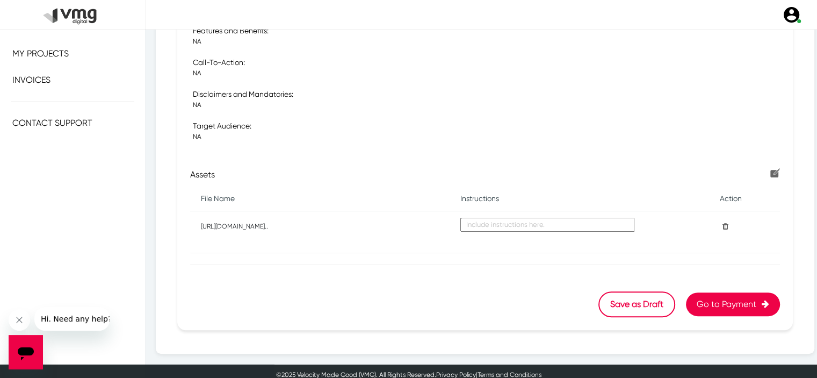
click at [736, 305] on button "Go to Payment" at bounding box center [733, 304] width 94 height 24
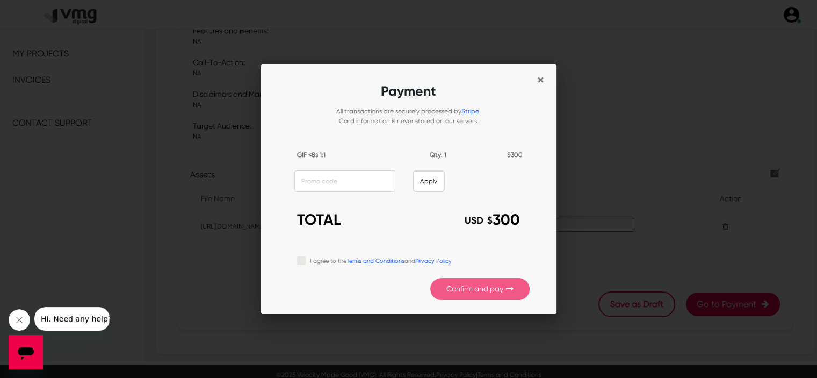
scroll to position [0, 0]
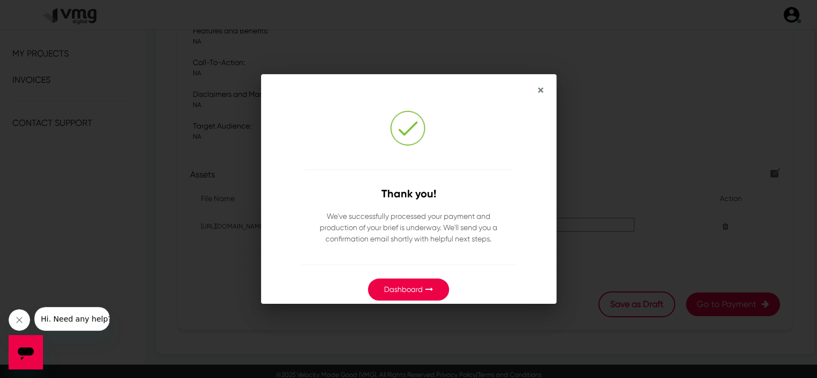
click at [540, 90] on span "×" at bounding box center [541, 90] width 6 height 15
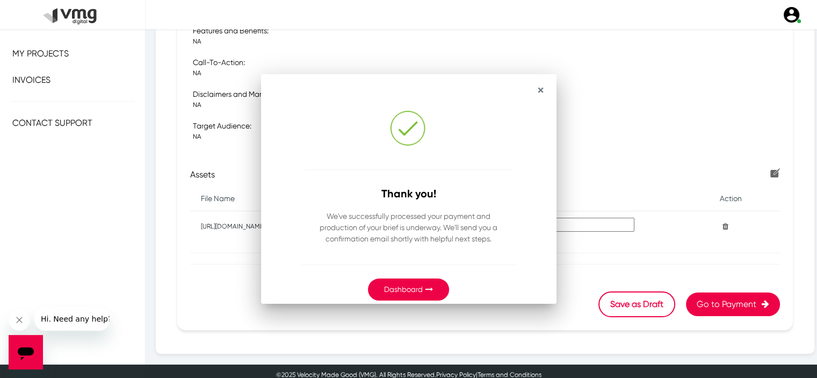
scroll to position [376, 0]
